Goal: Share content: Share content

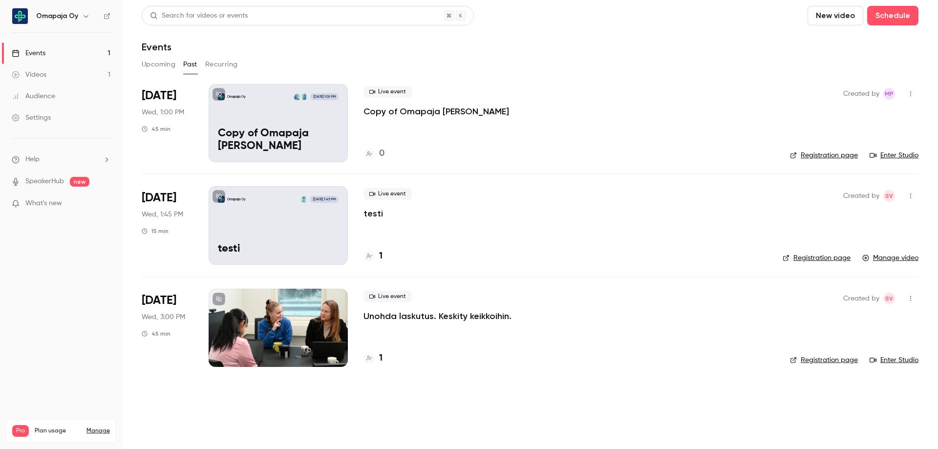
click at [33, 69] on link "Videos 1" at bounding box center [61, 74] width 122 height 21
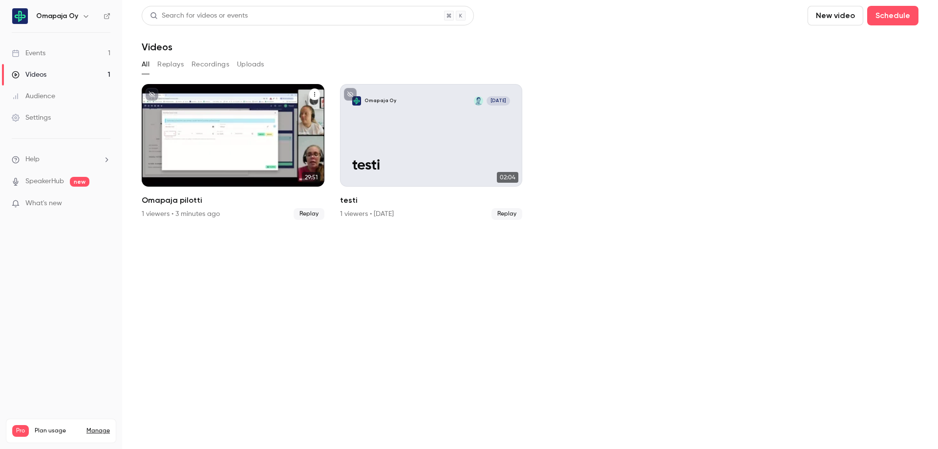
click at [316, 97] on icon "Omapaja pilotti" at bounding box center [315, 94] width 6 height 6
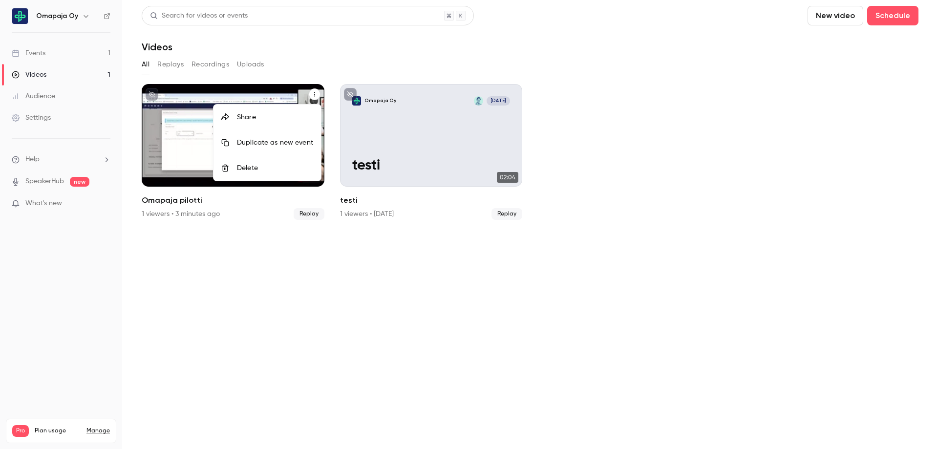
click at [261, 115] on div "Share" at bounding box center [275, 117] width 76 height 10
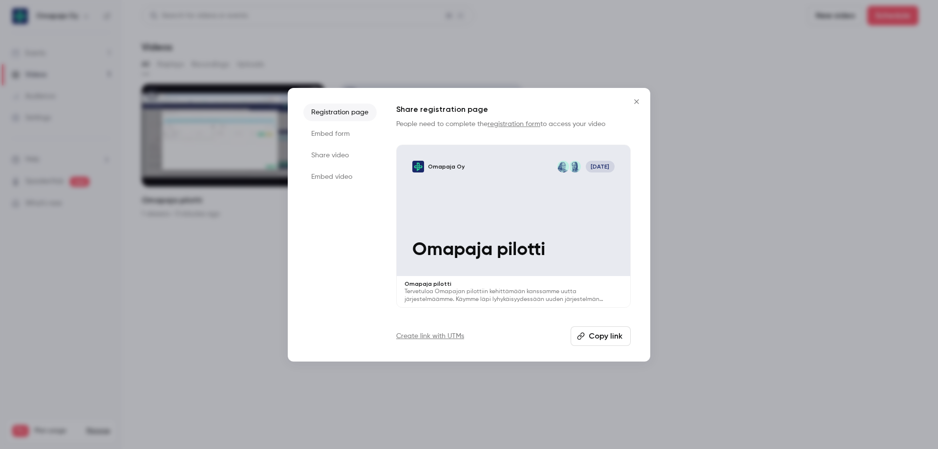
click at [332, 134] on li "Embed form" at bounding box center [339, 134] width 73 height 18
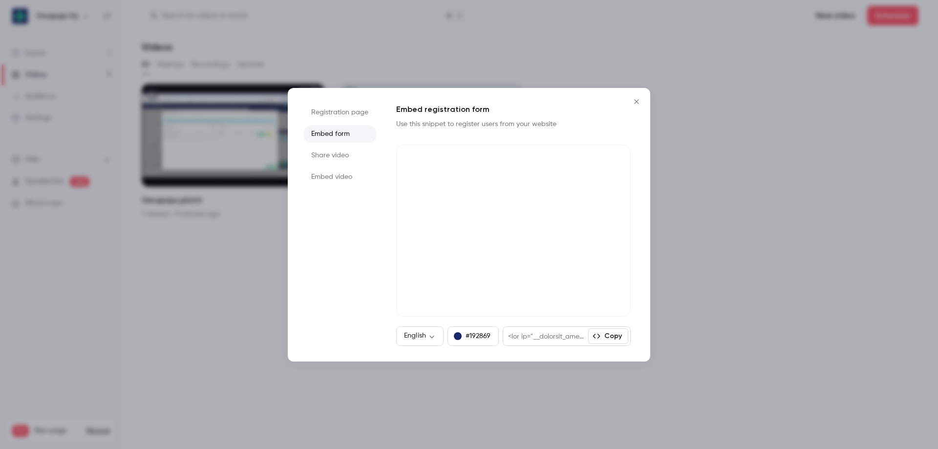
click at [338, 113] on li "Registration page" at bounding box center [339, 113] width 73 height 18
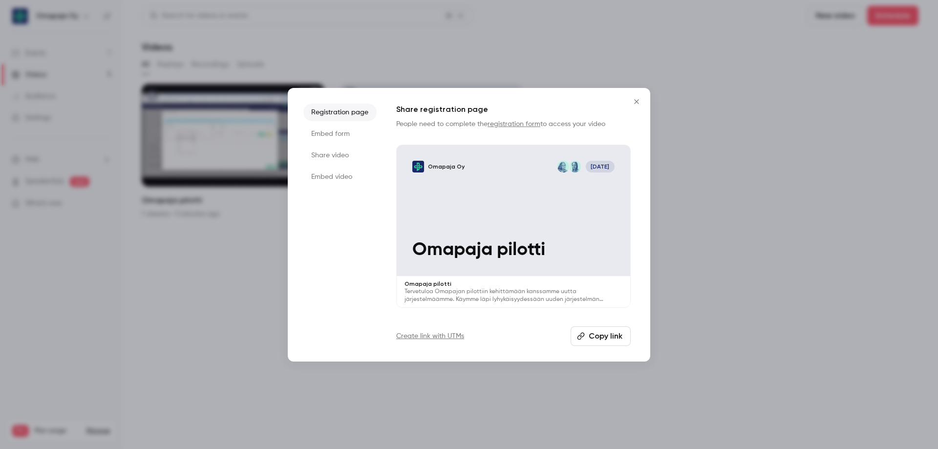
click at [339, 154] on li "Share video" at bounding box center [339, 156] width 73 height 18
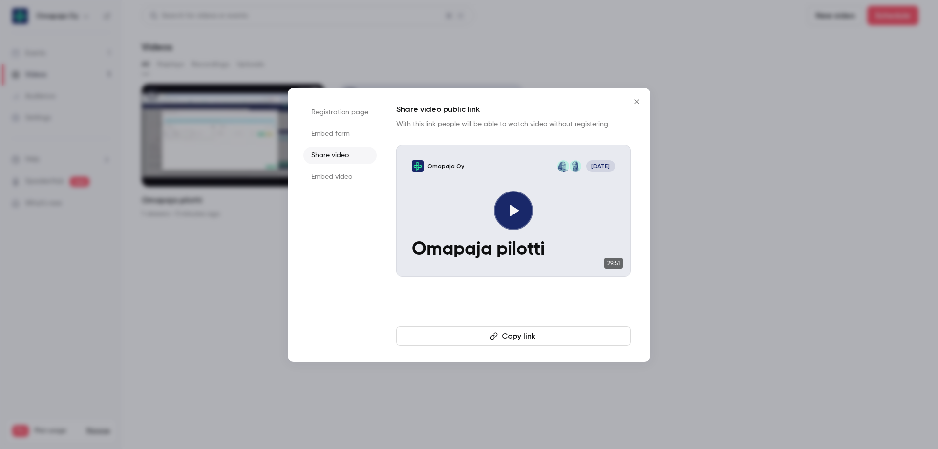
click at [543, 337] on button "Copy link" at bounding box center [513, 336] width 234 height 20
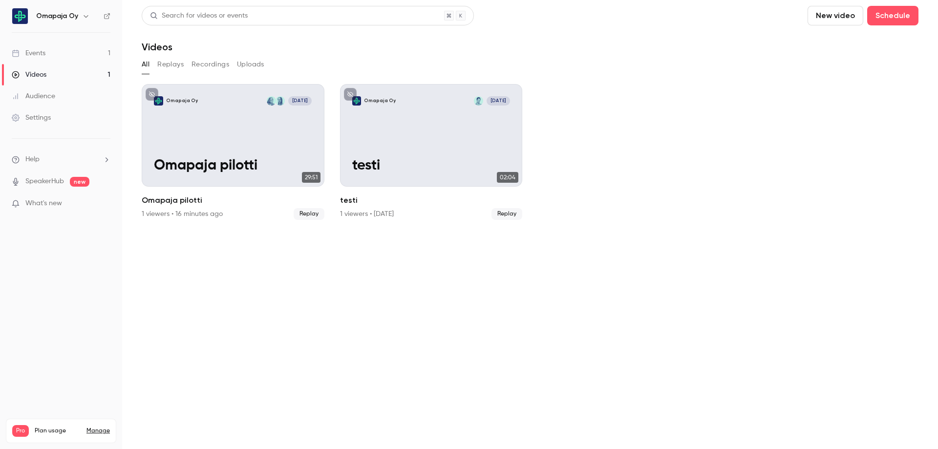
click at [82, 13] on icon "button" at bounding box center [86, 16] width 8 height 8
click at [55, 146] on div "Log out" at bounding box center [91, 142] width 111 height 10
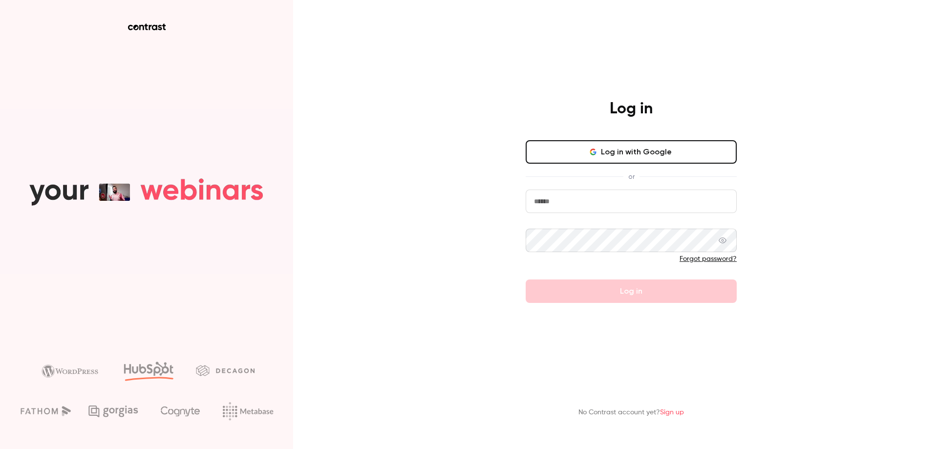
type input "**********"
